Goal: Register for event/course

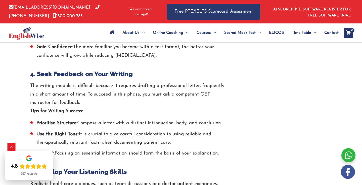
scroll to position [720, 0]
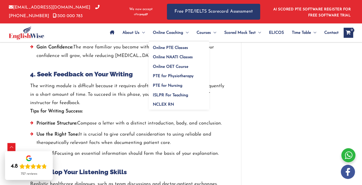
click at [186, 33] on span "Menu Toggle" at bounding box center [185, 33] width 5 height 18
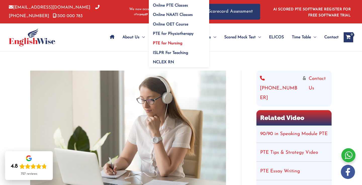
click at [177, 45] on span "PTE for Nursing" at bounding box center [168, 43] width 30 height 4
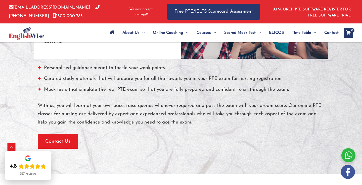
scroll to position [473, 0]
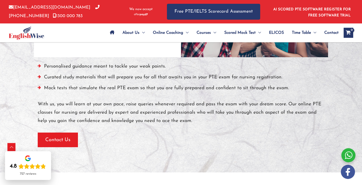
click at [74, 132] on span "button" at bounding box center [58, 139] width 40 height 15
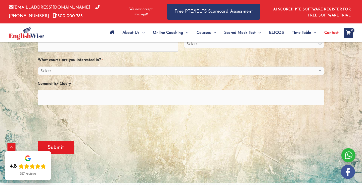
scroll to position [110, 0]
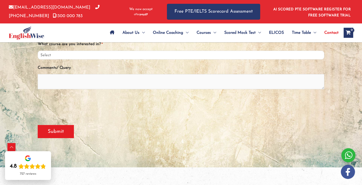
click at [314, 57] on select "Select PTE NAATI IELTS OET General English" at bounding box center [181, 55] width 287 height 9
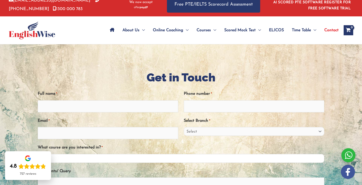
scroll to position [0, 0]
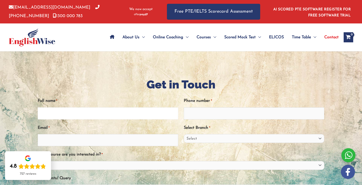
click at [146, 112] on input "Full name *" at bounding box center [108, 113] width 141 height 12
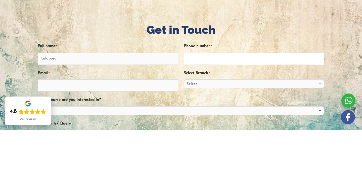
click at [217, 116] on input "Phone number *" at bounding box center [254, 113] width 141 height 12
click at [109, 113] on input "Kalabosa" at bounding box center [108, 113] width 141 height 12
type input "Kalabosa Naqiri"
click at [132, 143] on input "Email *" at bounding box center [108, 140] width 141 height 12
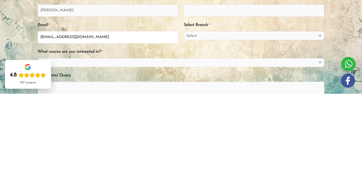
scroll to position [12, 0]
type input "laufitunaqiri1992@gmail.com"
click at [226, 128] on select "Select Sydney City Center Sydney Parramatta EnglishWise Global Brisbane Gold Co…" at bounding box center [254, 126] width 141 height 9
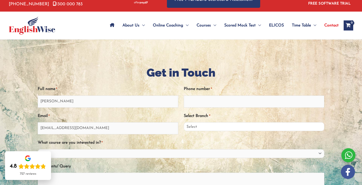
select select "Sydney Parramatta"
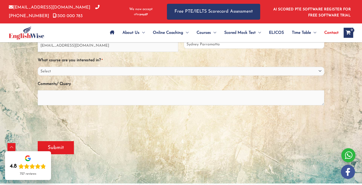
scroll to position [95, 0]
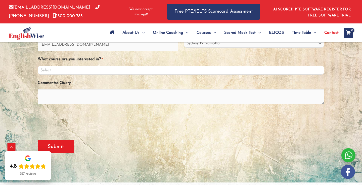
click at [300, 73] on select "Select PTE NAATI IELTS OET General English" at bounding box center [181, 70] width 287 height 9
select select "OET"
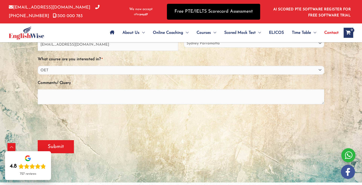
click at [225, 13] on link "Free PTE/IELTS Scorecard Assessment" at bounding box center [213, 12] width 93 height 16
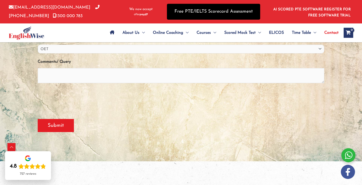
scroll to position [119, 0]
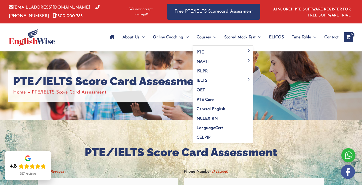
click at [212, 42] on span "Menu Toggle" at bounding box center [213, 37] width 5 height 18
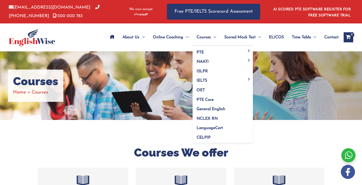
click at [205, 35] on span "Courses" at bounding box center [204, 37] width 14 height 18
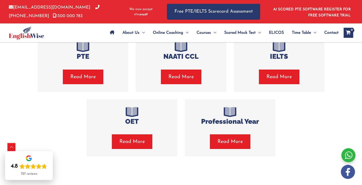
scroll to position [134, 0]
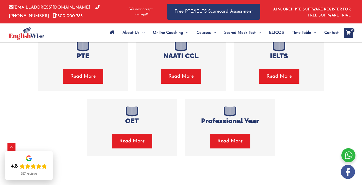
click at [140, 142] on span "Read More" at bounding box center [131, 140] width 25 height 7
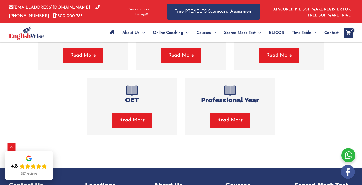
scroll to position [157, 0]
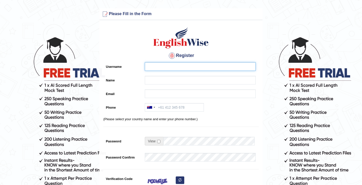
click at [170, 66] on input "Username" at bounding box center [200, 66] width 111 height 9
